Goal: Task Accomplishment & Management: Manage account settings

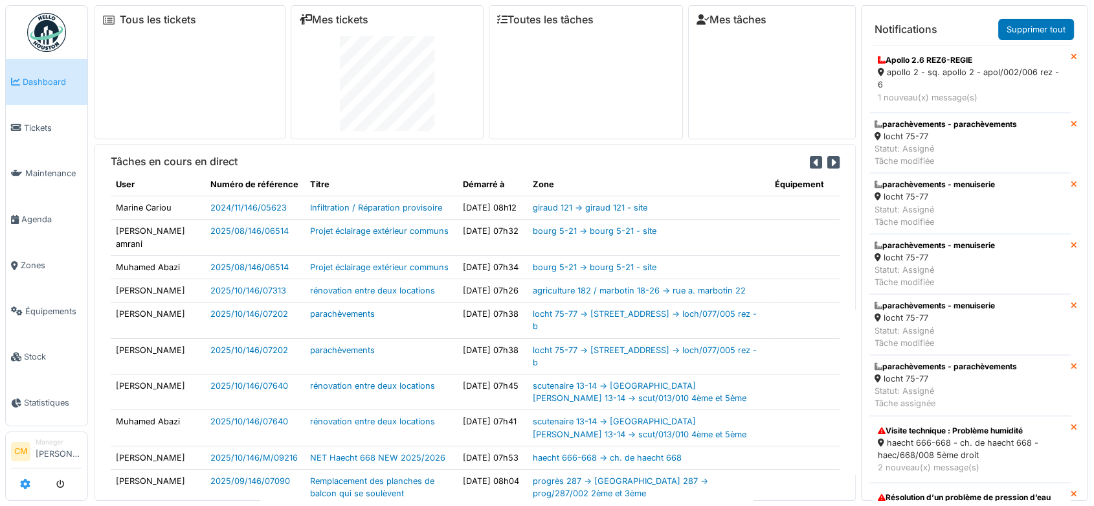
click at [26, 480] on icon at bounding box center [25, 483] width 10 height 10
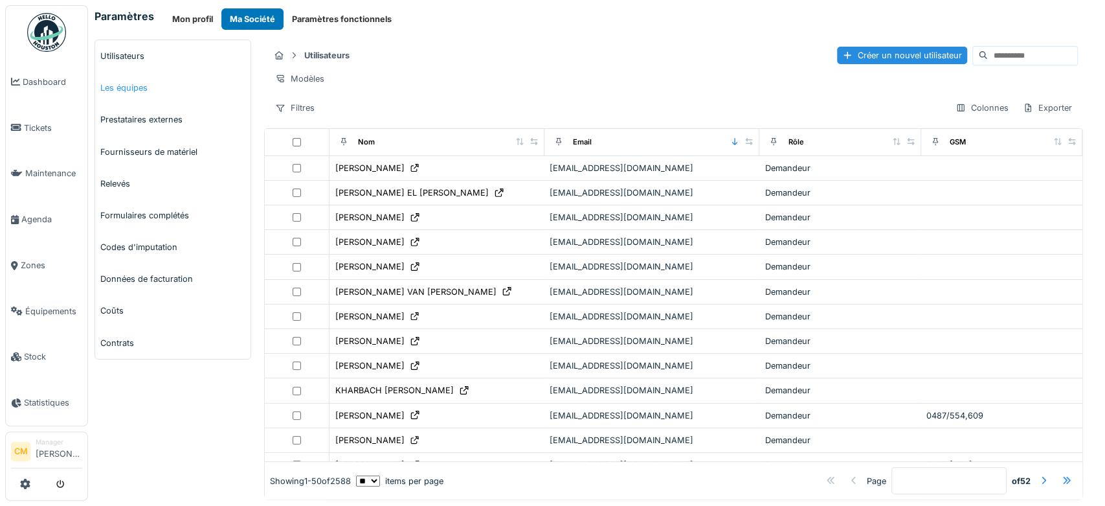
click at [129, 88] on link "Les équipes" at bounding box center [172, 88] width 155 height 32
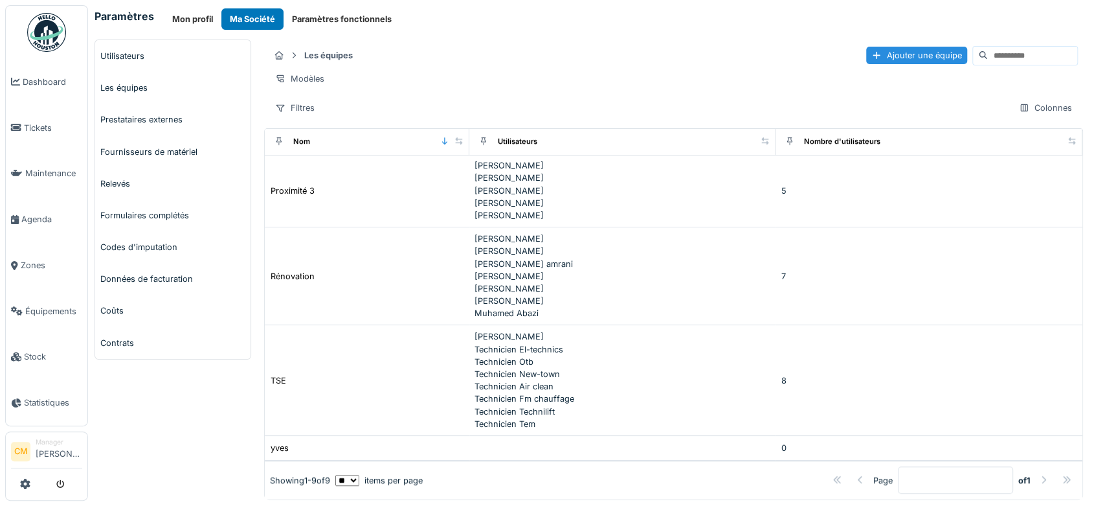
scroll to position [13, 0]
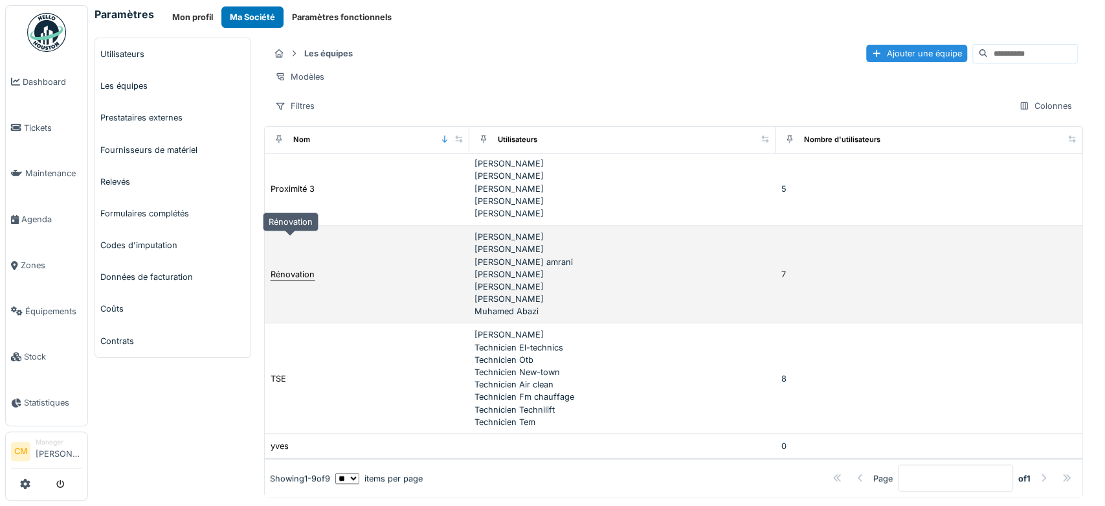
click at [301, 268] on div "Rénovation" at bounding box center [293, 274] width 44 height 12
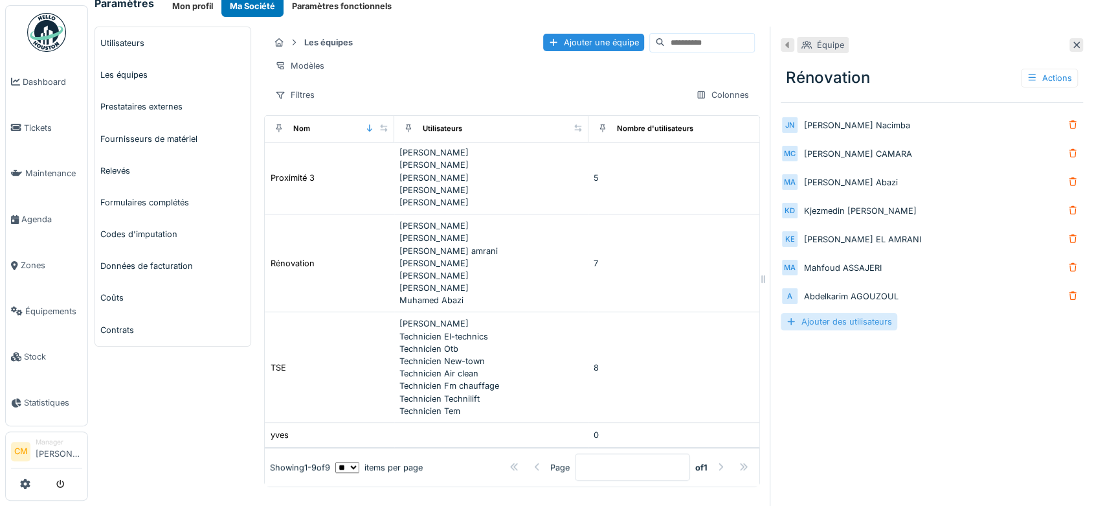
click at [797, 327] on div "Ajouter des utilisateurs" at bounding box center [839, 321] width 117 height 17
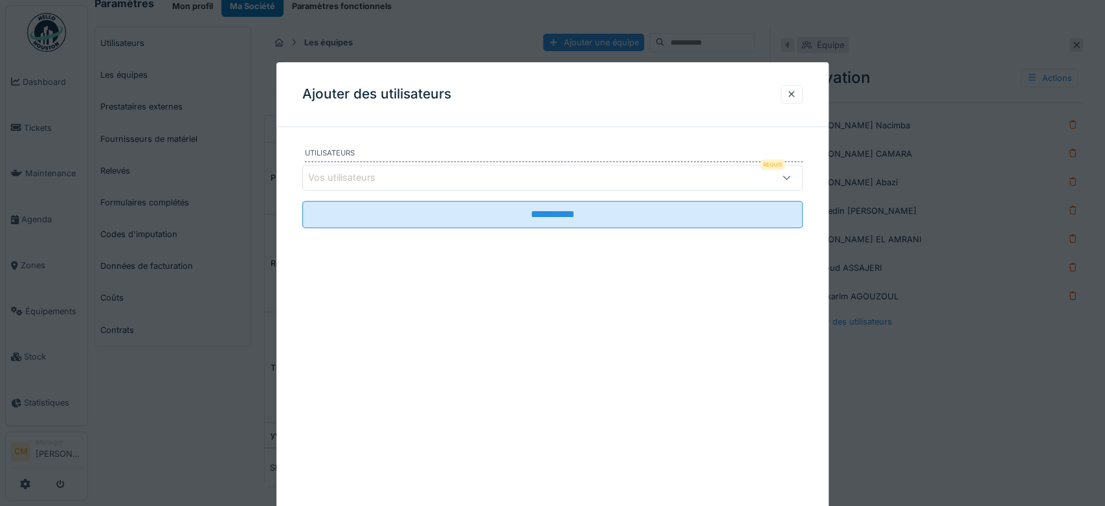
click at [436, 174] on div "Vos utilisateurs" at bounding box center [523, 177] width 430 height 14
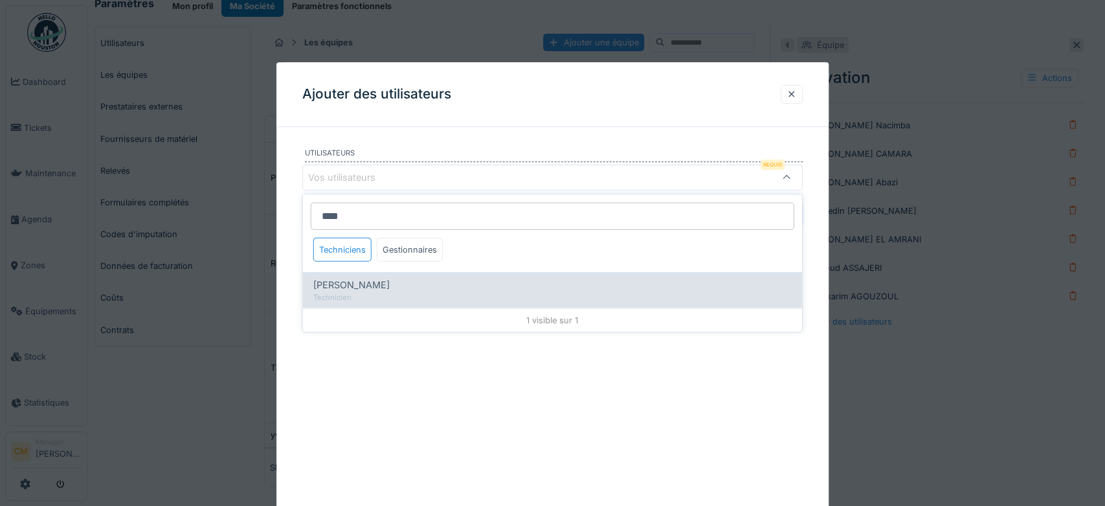
type input "****"
click at [337, 286] on span "Mateusz Tomczuk" at bounding box center [351, 285] width 76 height 14
type input "*****"
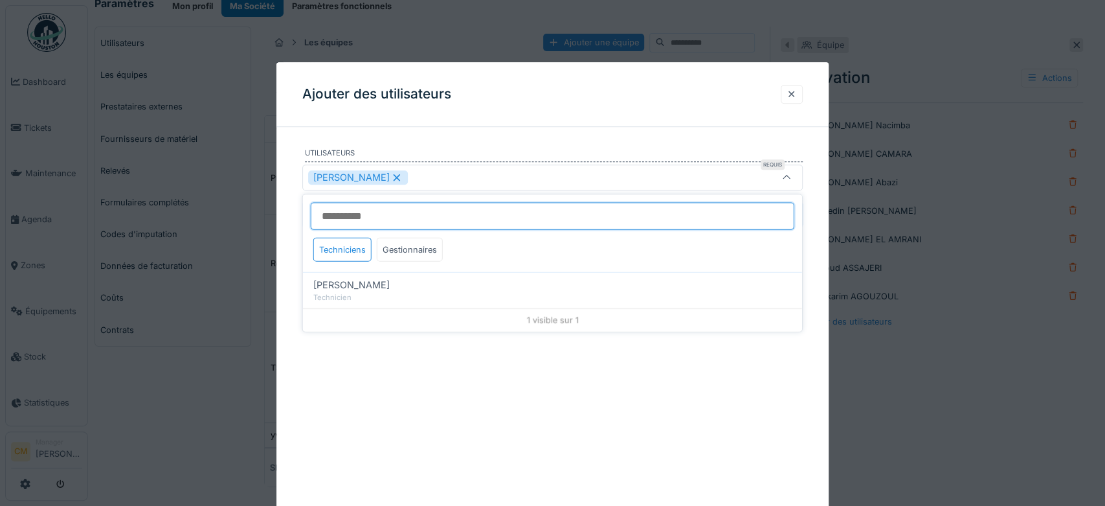
click at [339, 213] on input at bounding box center [553, 216] width 484 height 27
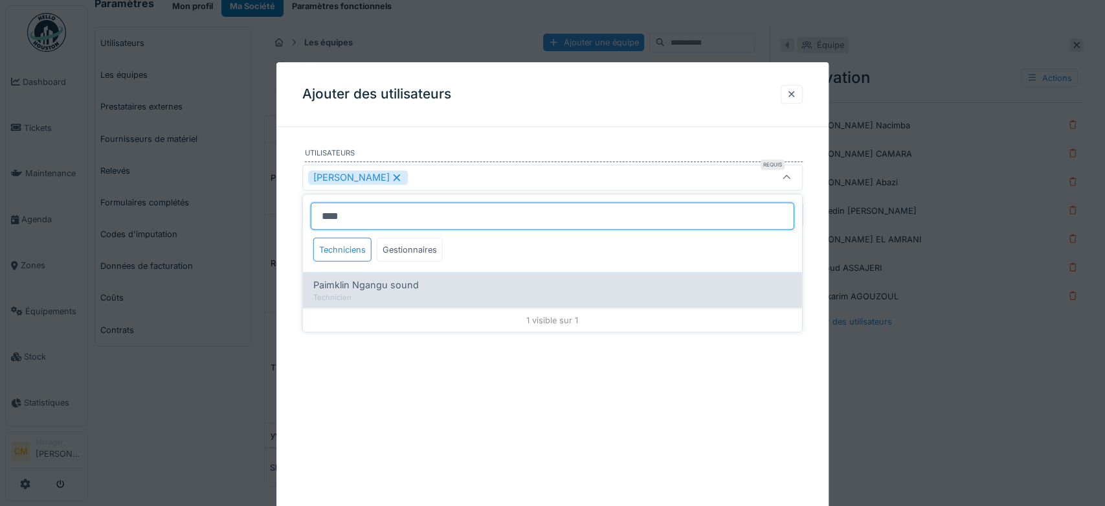
type input "****"
click at [330, 288] on span "Paimklin Ngangu sound" at bounding box center [366, 285] width 106 height 14
type input "**********"
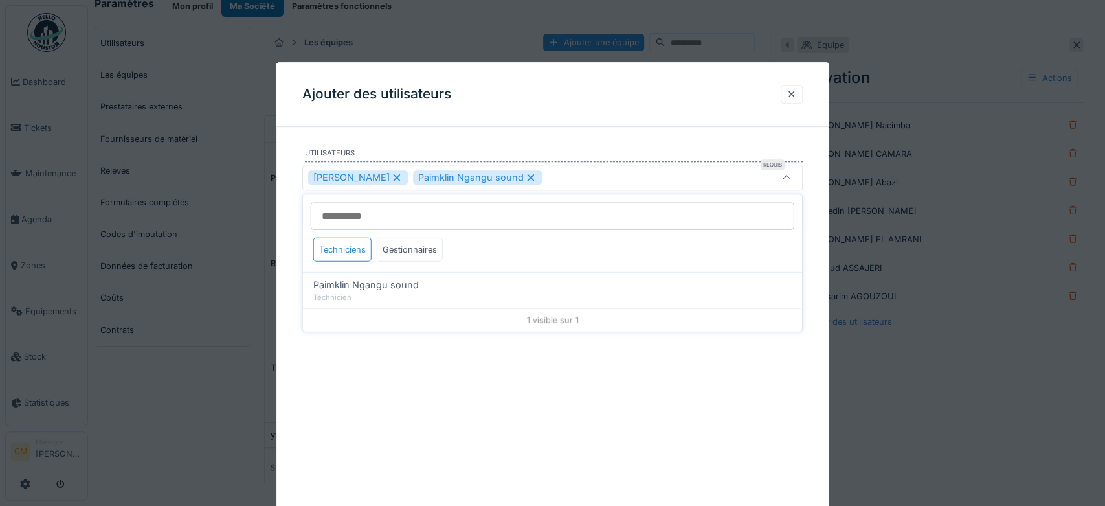
click at [534, 98] on div "Ajouter des utilisateurs" at bounding box center [552, 94] width 553 height 65
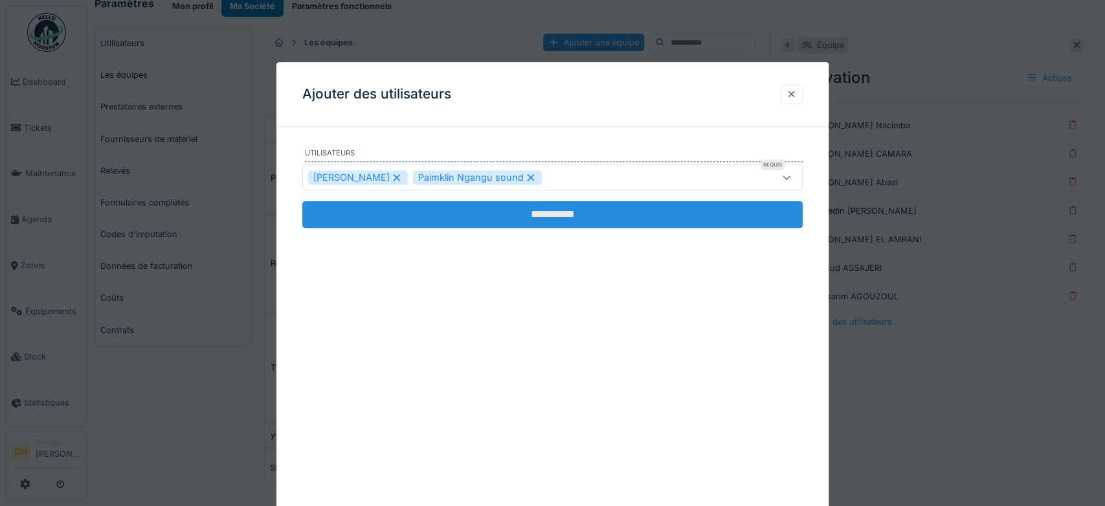
click at [539, 210] on input "**********" at bounding box center [552, 214] width 501 height 27
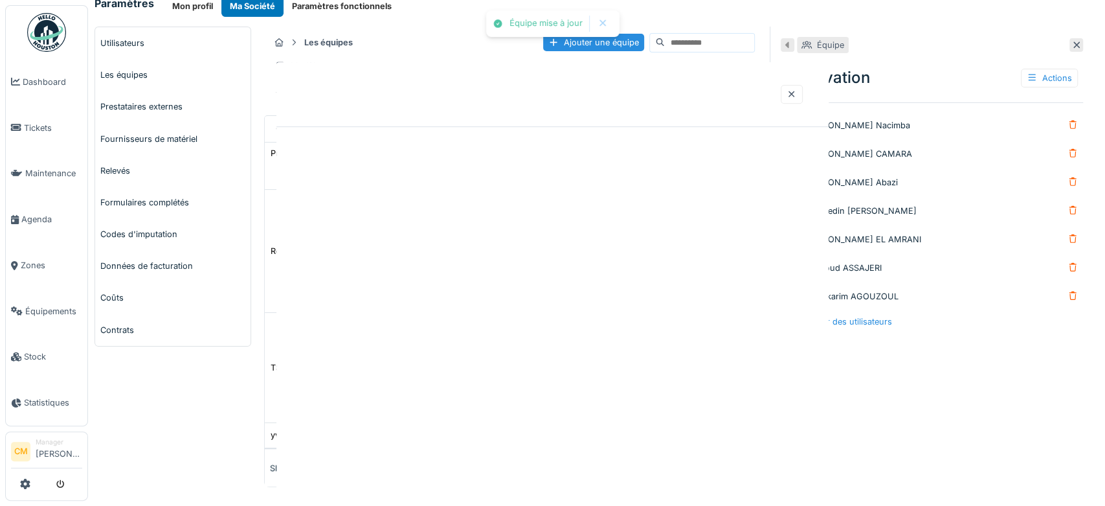
click at [559, 214] on div at bounding box center [552, 289] width 553 height 455
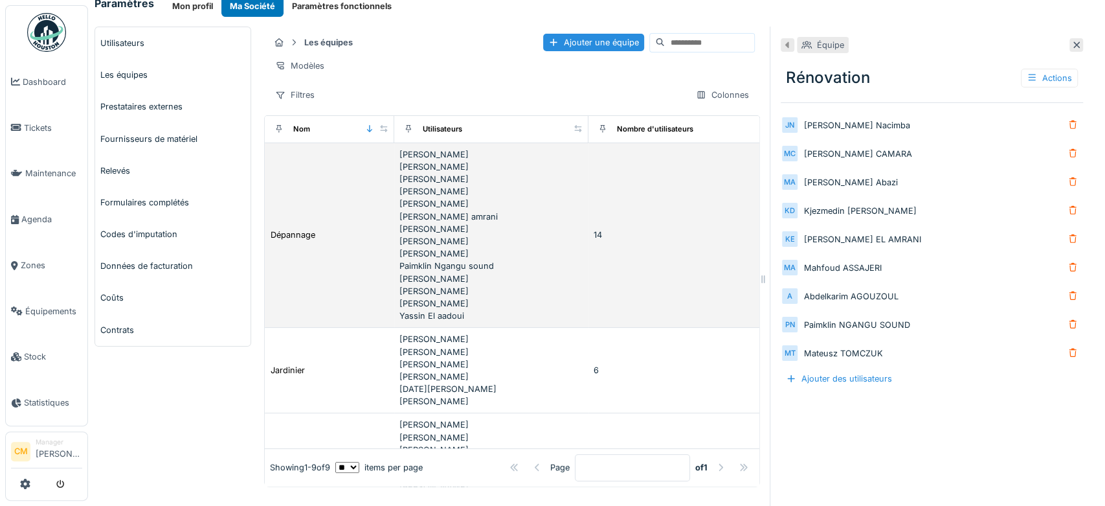
click at [319, 254] on td "Dépannage" at bounding box center [329, 235] width 129 height 185
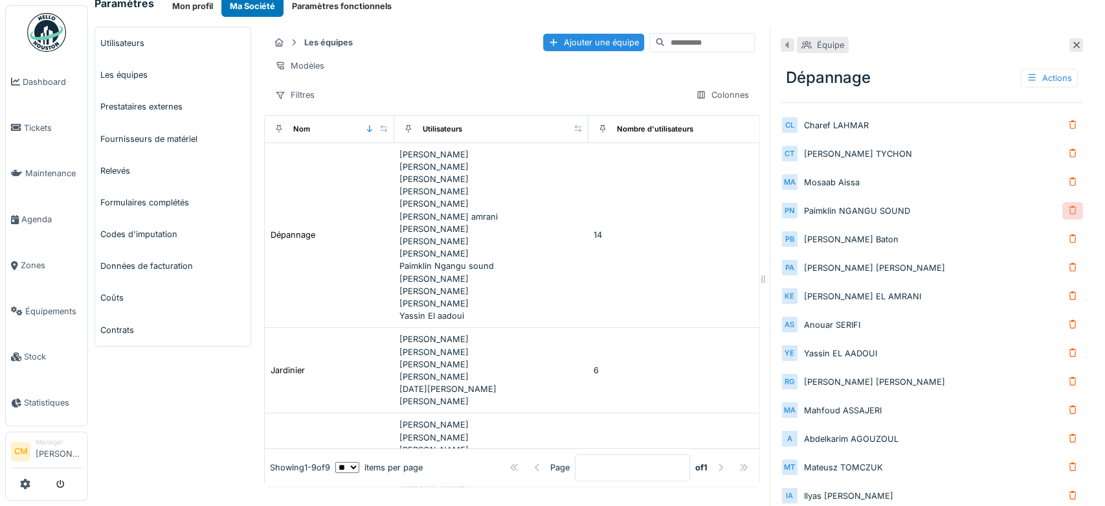
click at [1068, 207] on div at bounding box center [1073, 211] width 10 height 12
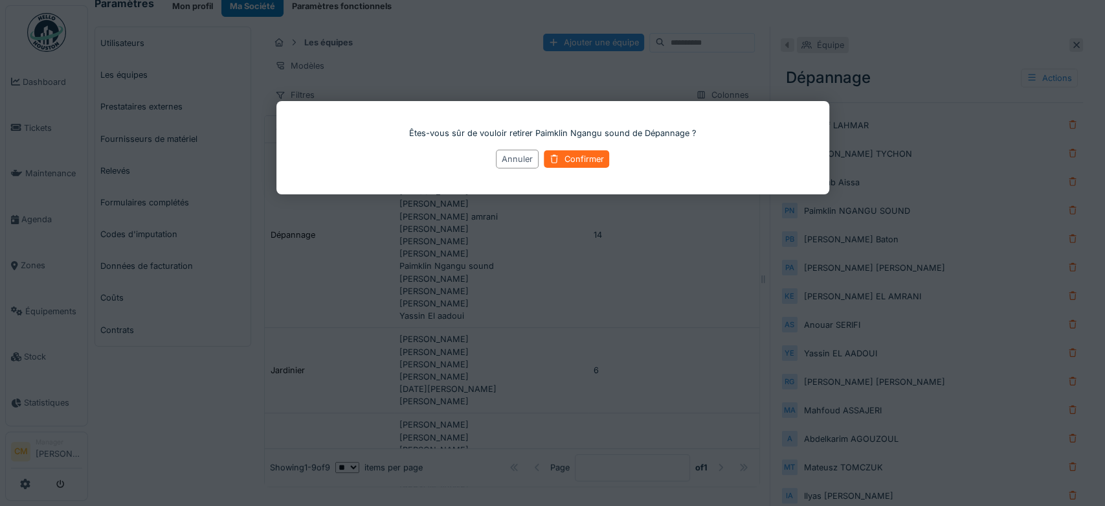
click at [560, 159] on div "Confirmer" at bounding box center [576, 158] width 65 height 17
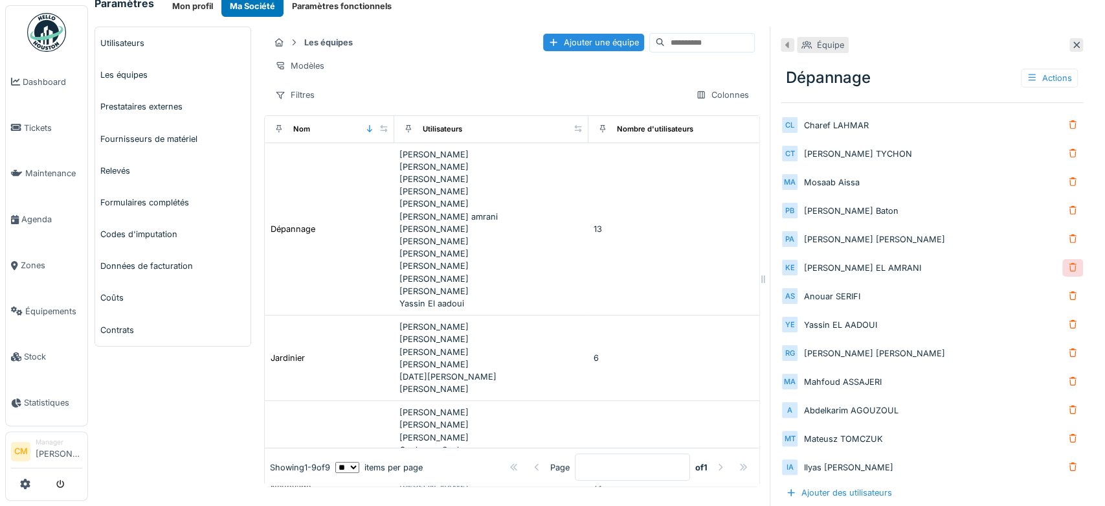
click at [1068, 267] on div at bounding box center [1073, 268] width 10 height 12
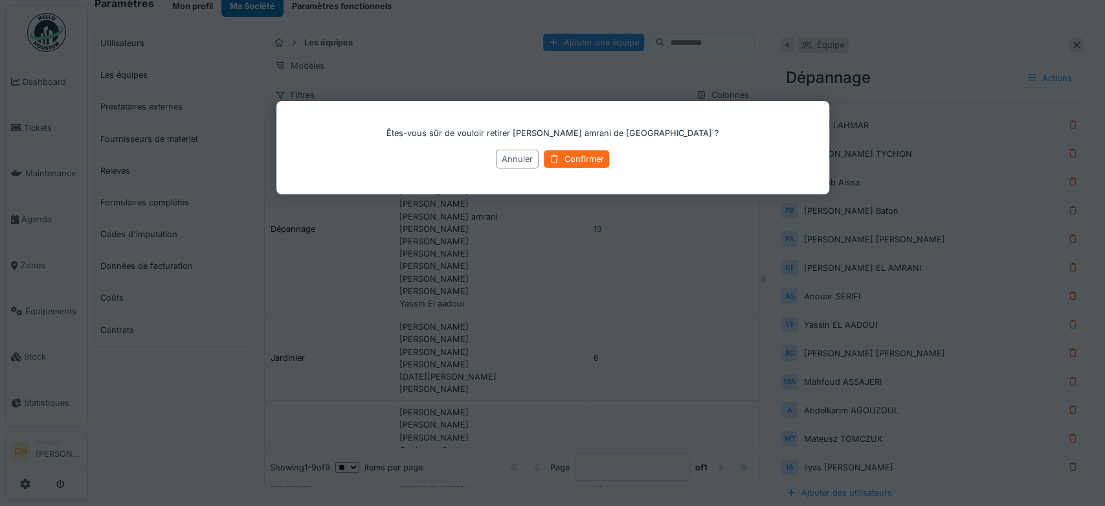
click at [576, 159] on div "Confirmer" at bounding box center [576, 158] width 65 height 17
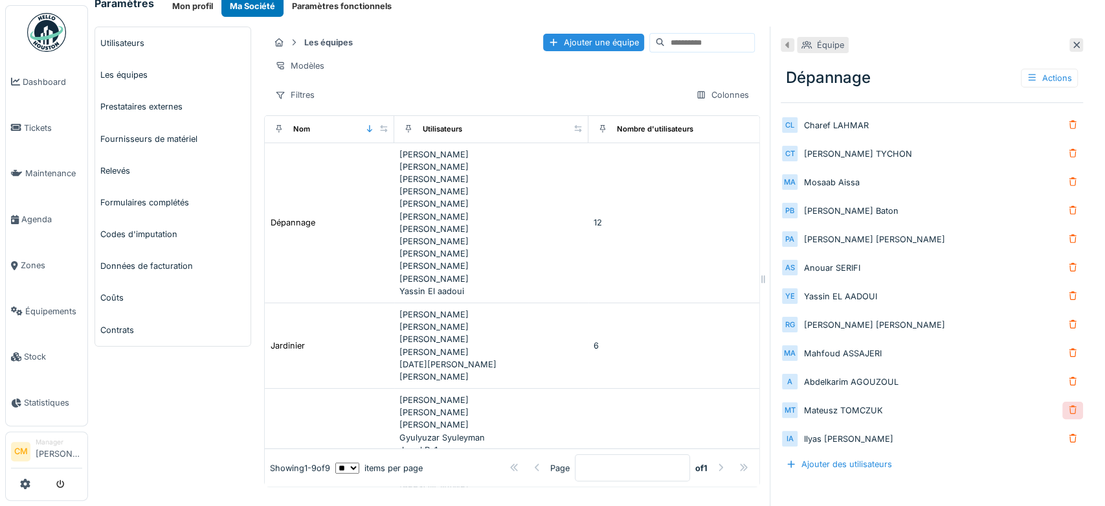
click at [1068, 407] on div at bounding box center [1073, 410] width 10 height 12
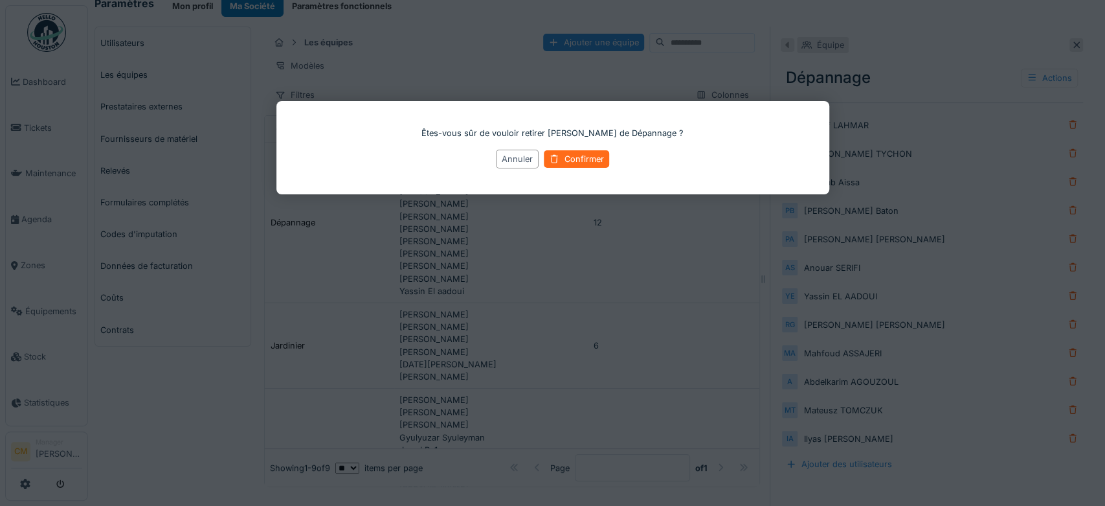
click at [561, 157] on div "Confirmer" at bounding box center [576, 158] width 65 height 17
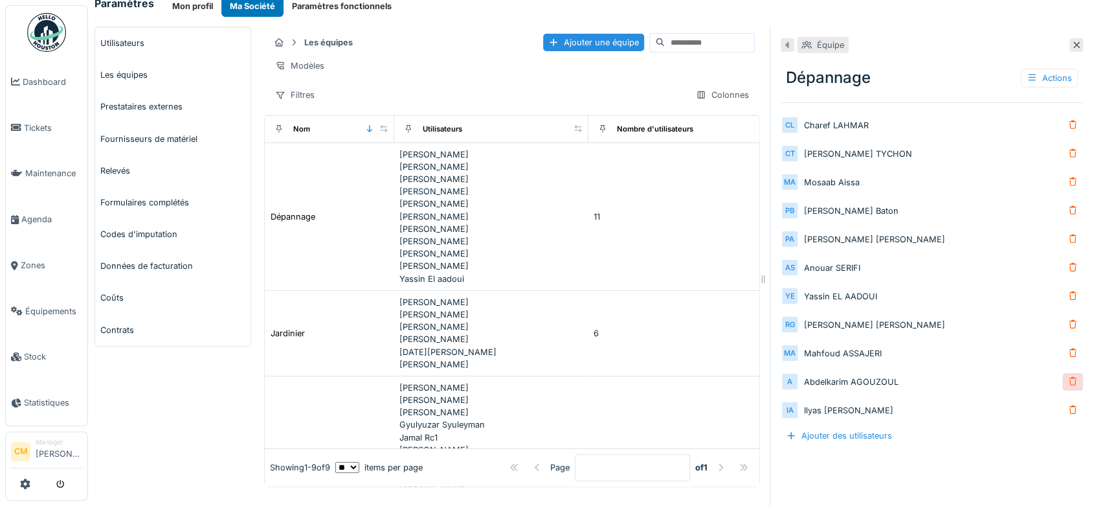
click at [1068, 382] on div at bounding box center [1073, 382] width 10 height 12
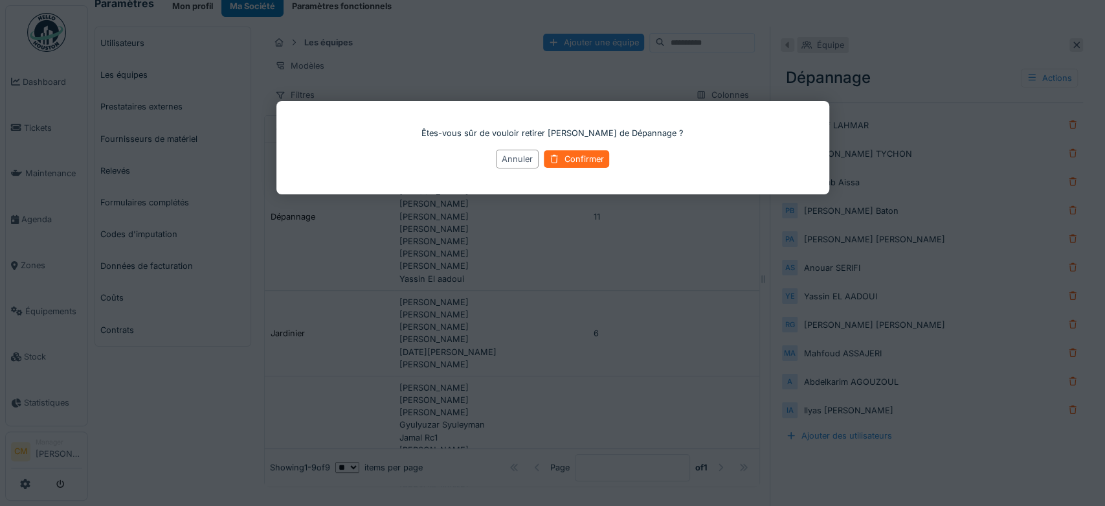
click at [570, 157] on div "Confirmer" at bounding box center [576, 158] width 65 height 17
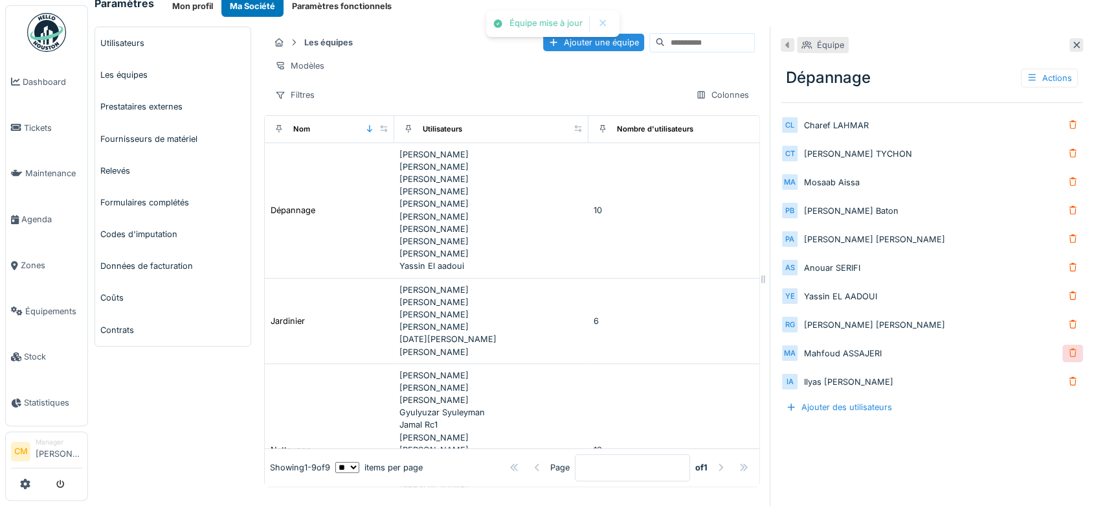
click at [1068, 352] on div at bounding box center [1073, 353] width 10 height 12
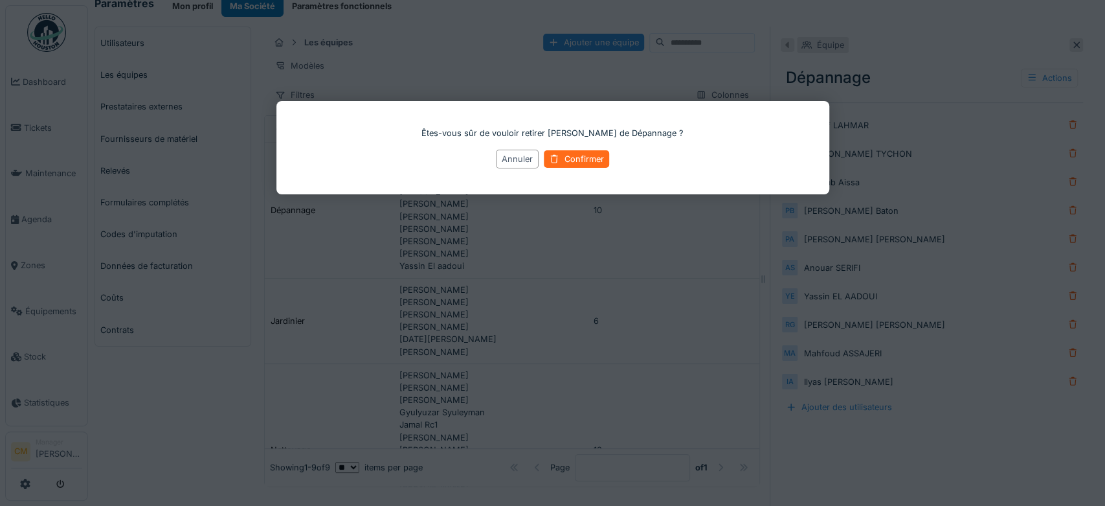
click at [587, 156] on div "Confirmer" at bounding box center [576, 158] width 65 height 17
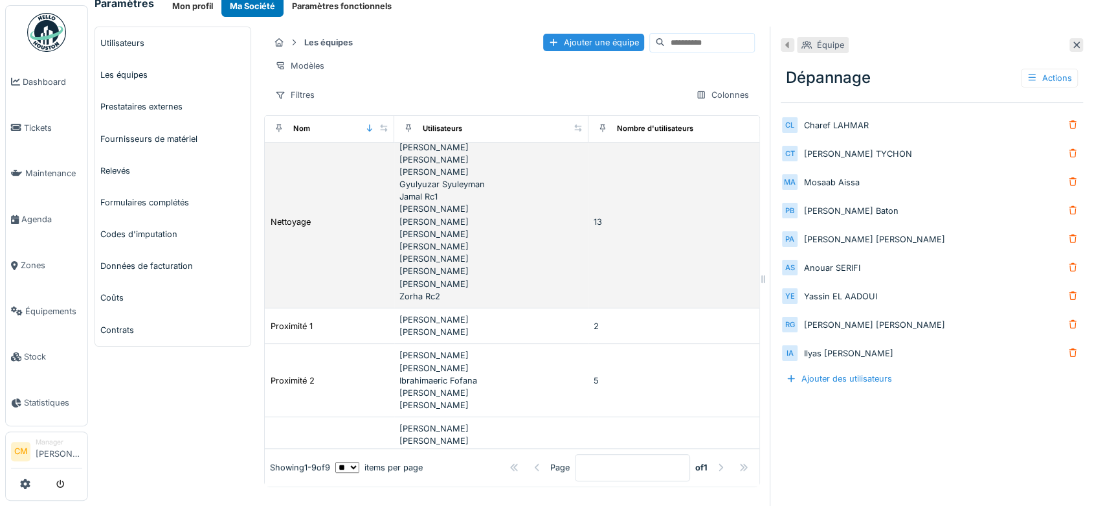
scroll to position [503, 0]
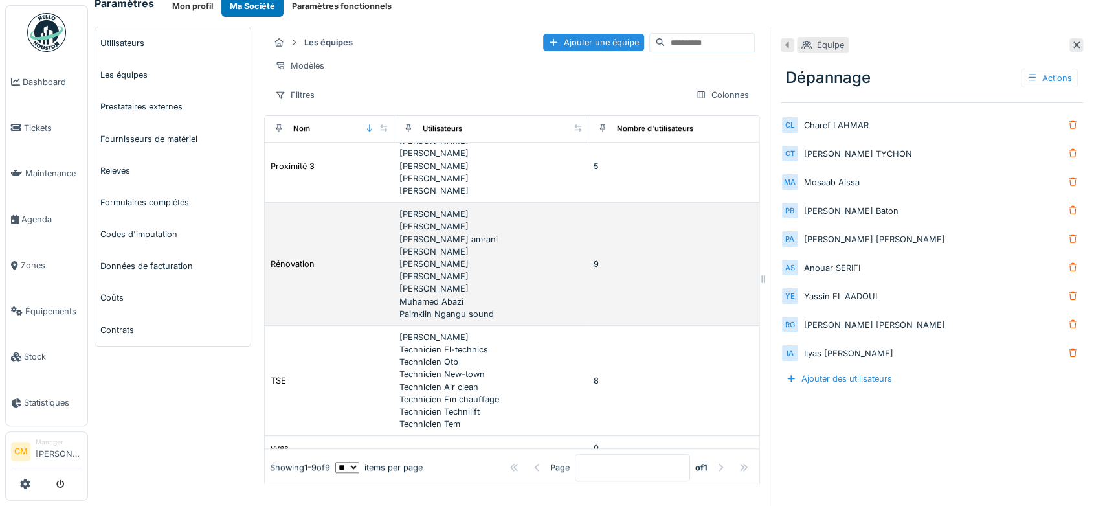
click at [319, 290] on td "Rénovation" at bounding box center [329, 264] width 129 height 123
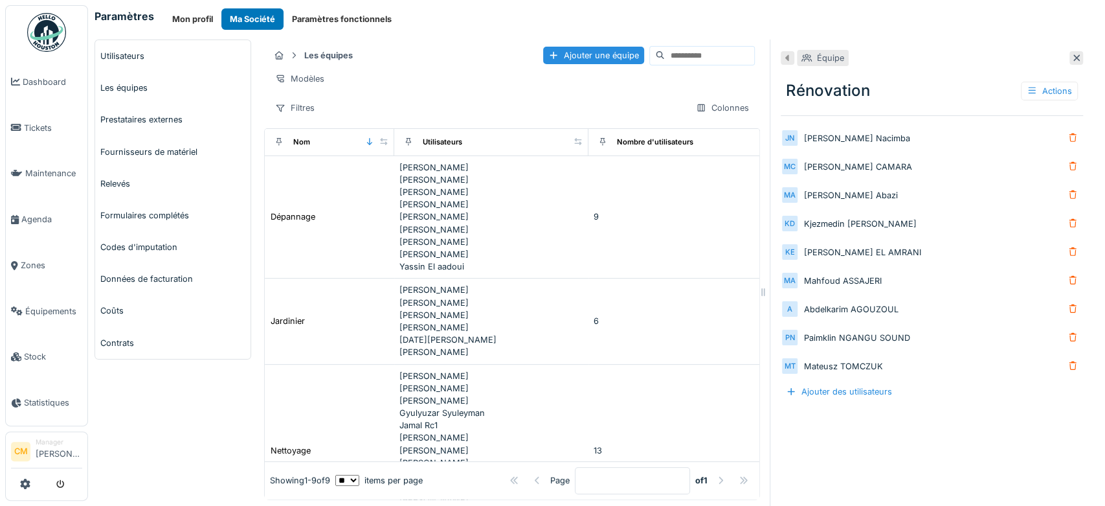
click at [443, 17] on div "Paramètres Mon profil Ma Société Paramètres fonctionnels" at bounding box center [597, 18] width 1004 height 21
